Goal: Information Seeking & Learning: Learn about a topic

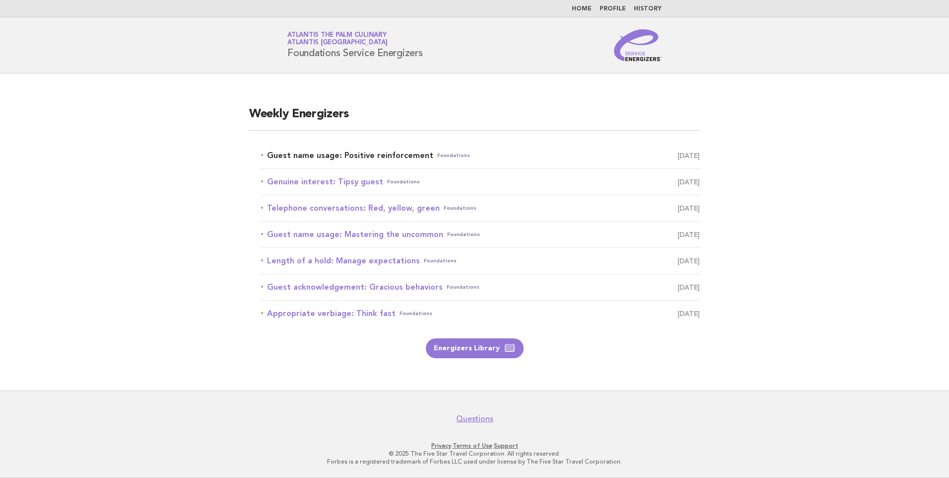
click at [380, 155] on link "Guest name usage: Positive reinforcement Foundations [DATE]" at bounding box center [480, 155] width 439 height 14
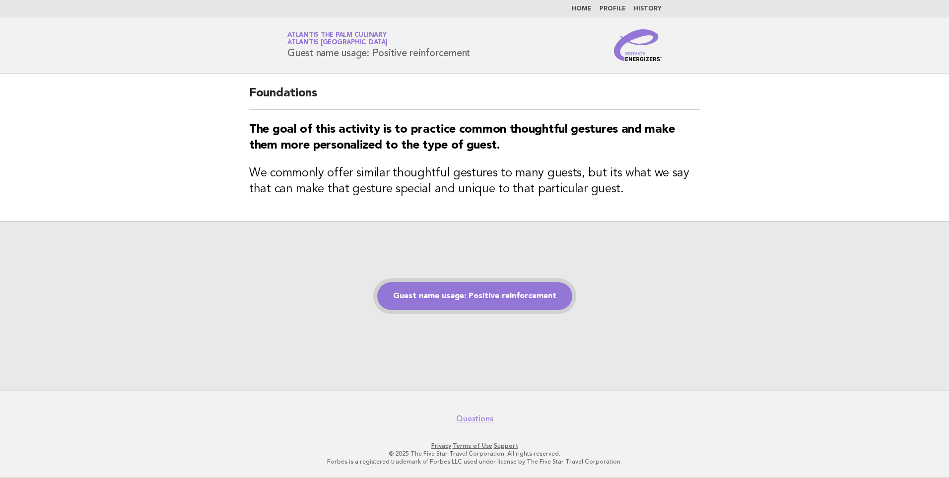
click at [471, 299] on link "Guest name usage: Positive reinforcement" at bounding box center [474, 296] width 195 height 28
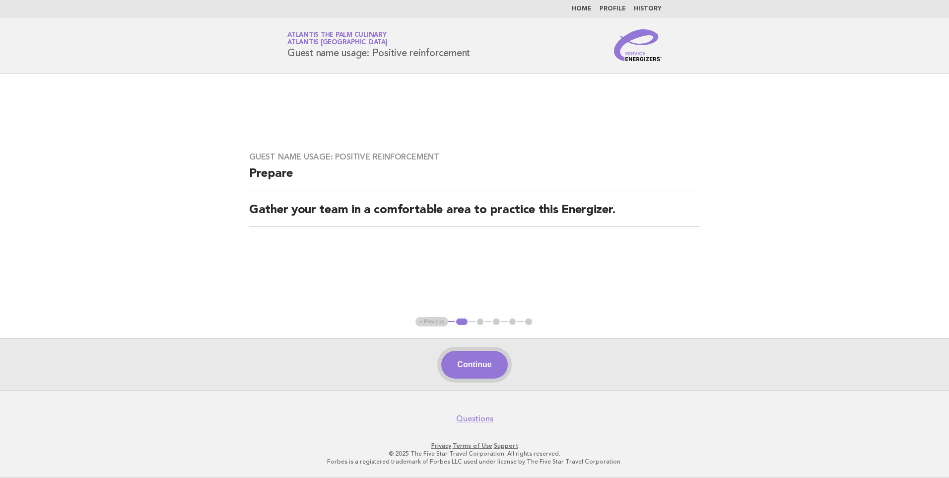
click at [485, 364] on button "Continue" at bounding box center [474, 365] width 66 height 28
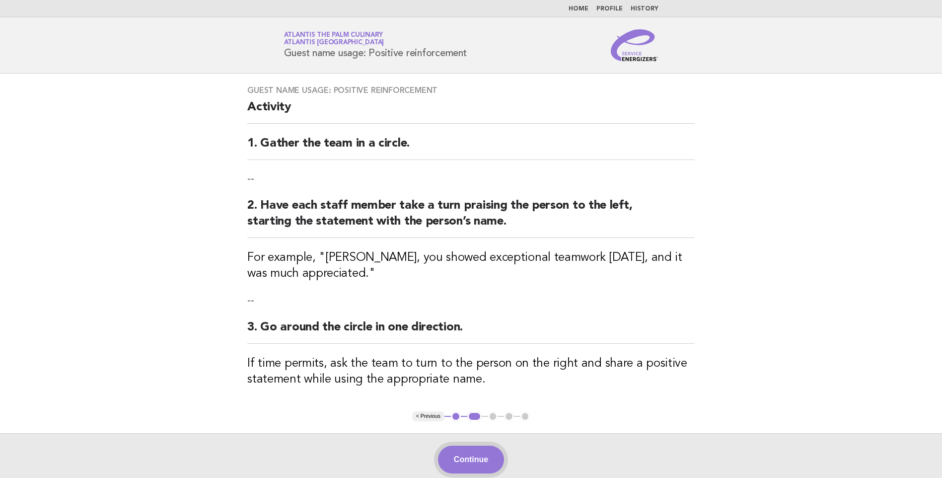
click at [466, 454] on button "Continue" at bounding box center [471, 459] width 66 height 28
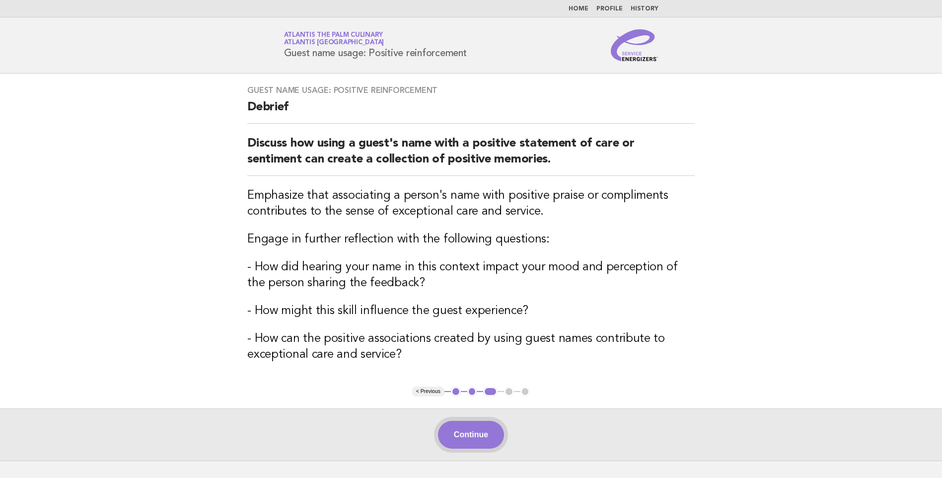
click at [481, 439] on button "Continue" at bounding box center [471, 435] width 66 height 28
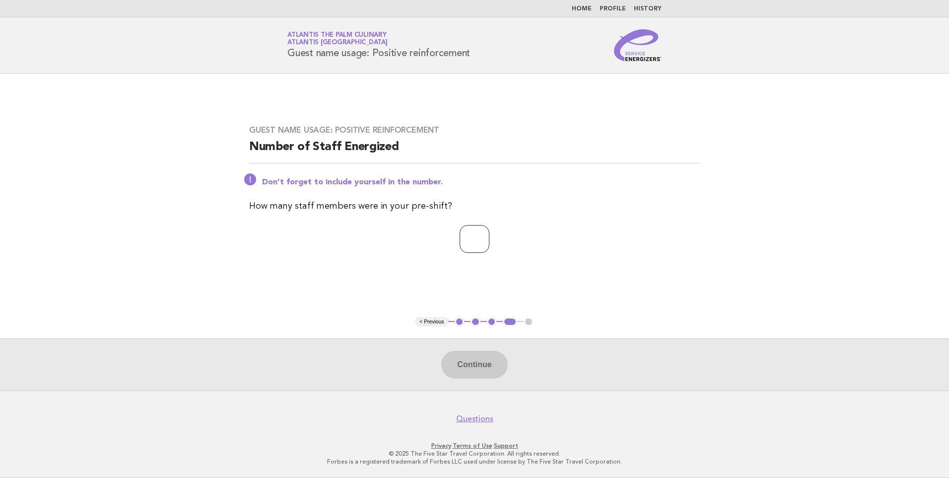
click at [460, 246] on input "number" at bounding box center [475, 239] width 30 height 28
type input "*"
click at [487, 366] on button "Continue" at bounding box center [474, 365] width 66 height 28
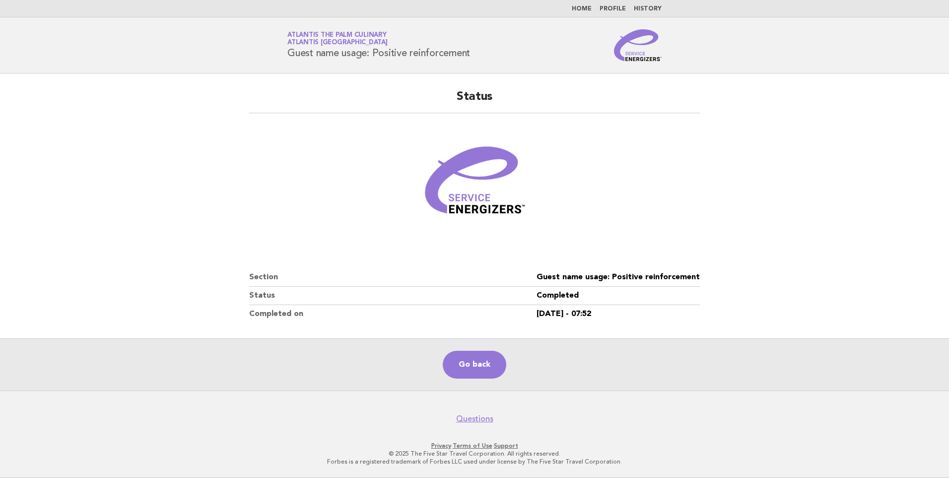
click at [139, 197] on main "Status Section Guest name usage: Positive reinforcement Status Completed Comple…" at bounding box center [474, 231] width 949 height 317
